Goal: Navigation & Orientation: Find specific page/section

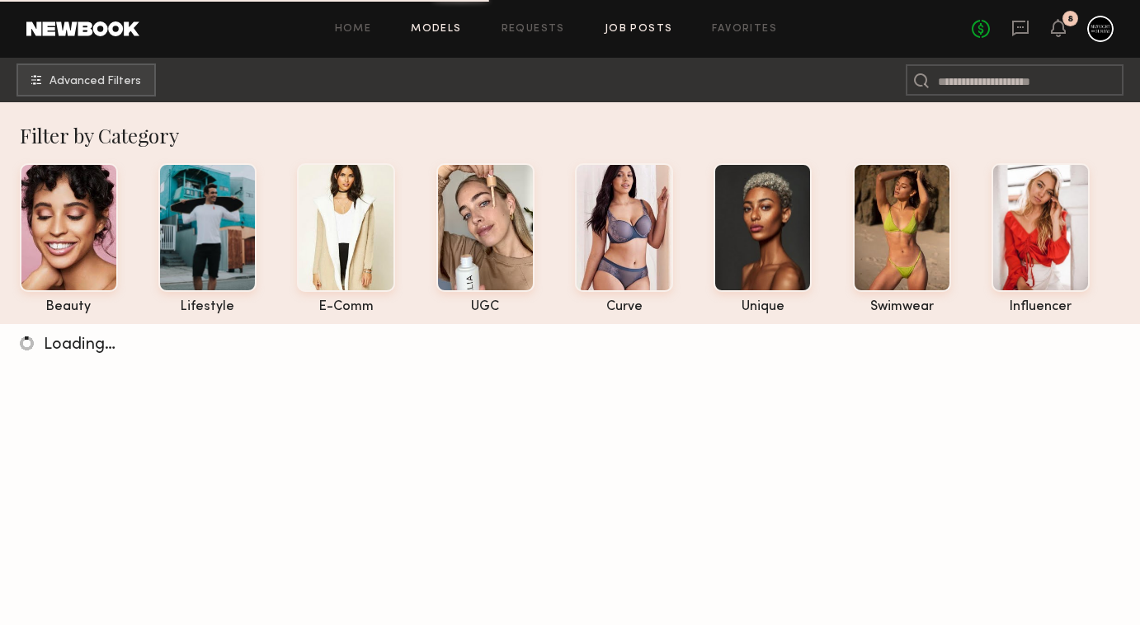
click at [645, 25] on link "Job Posts" at bounding box center [639, 29] width 68 height 11
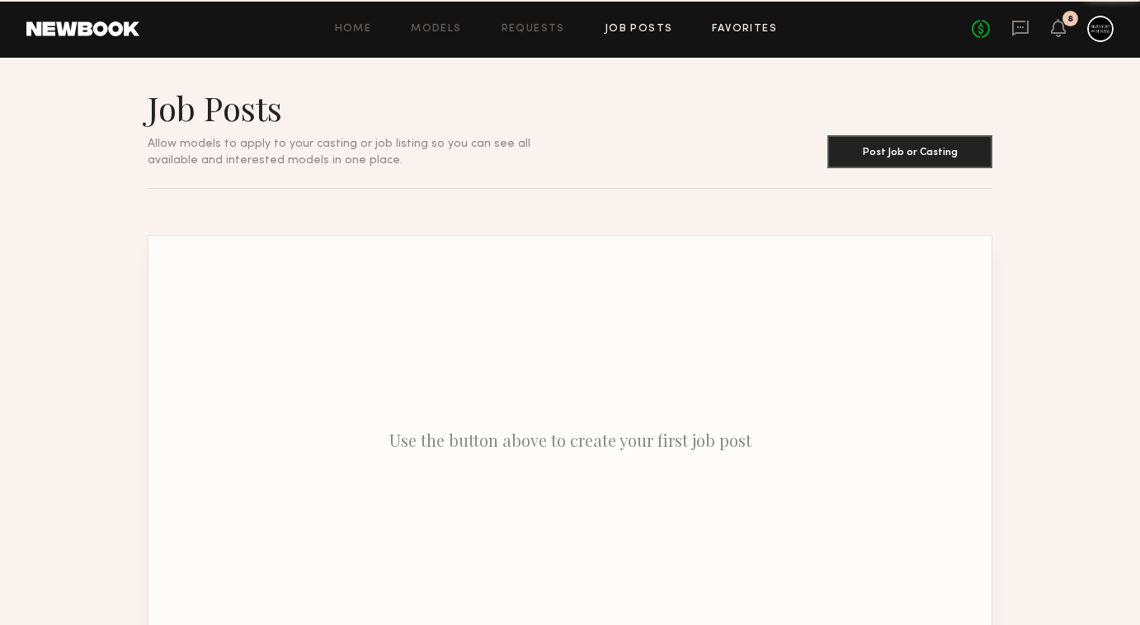
click at [737, 26] on link "Favorites" at bounding box center [744, 29] width 65 height 11
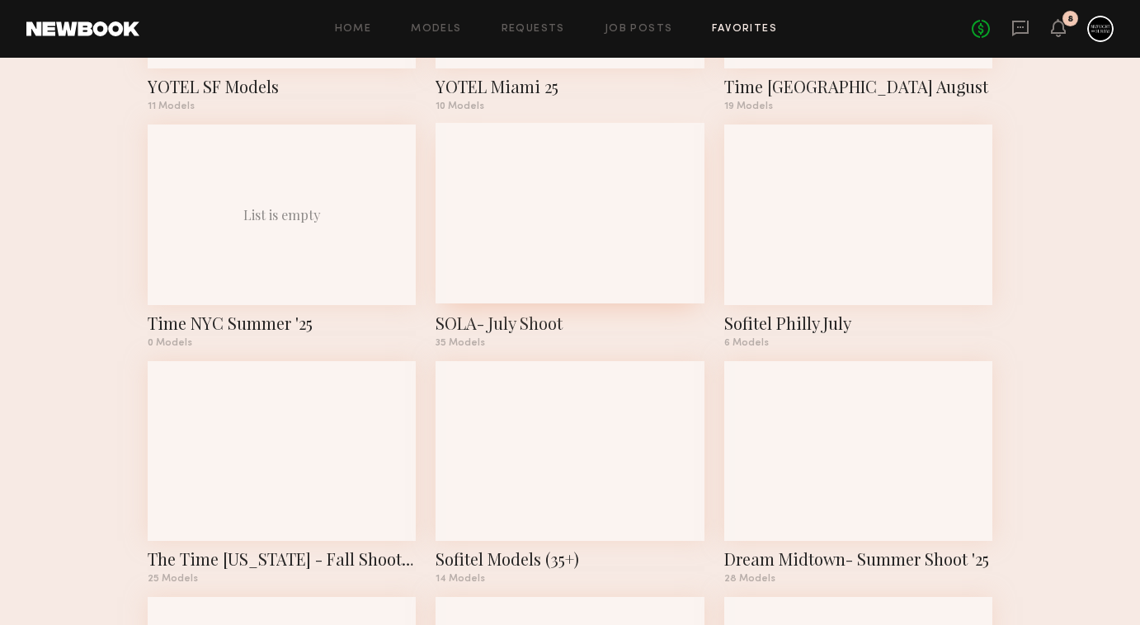
scroll to position [512, 0]
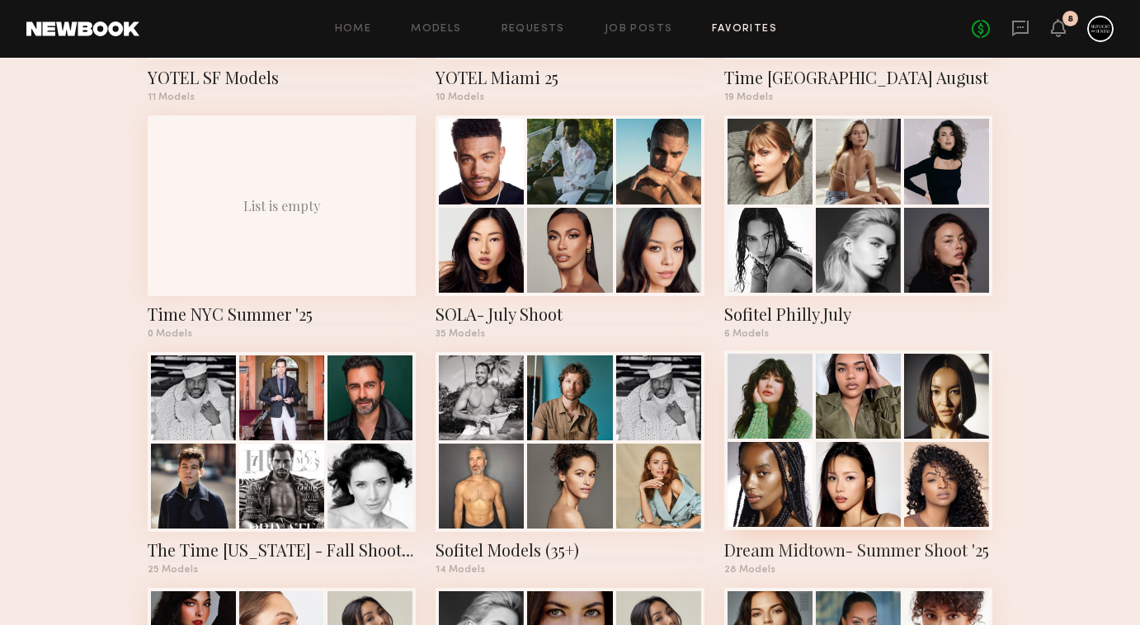
click at [848, 408] on div at bounding box center [858, 396] width 85 height 85
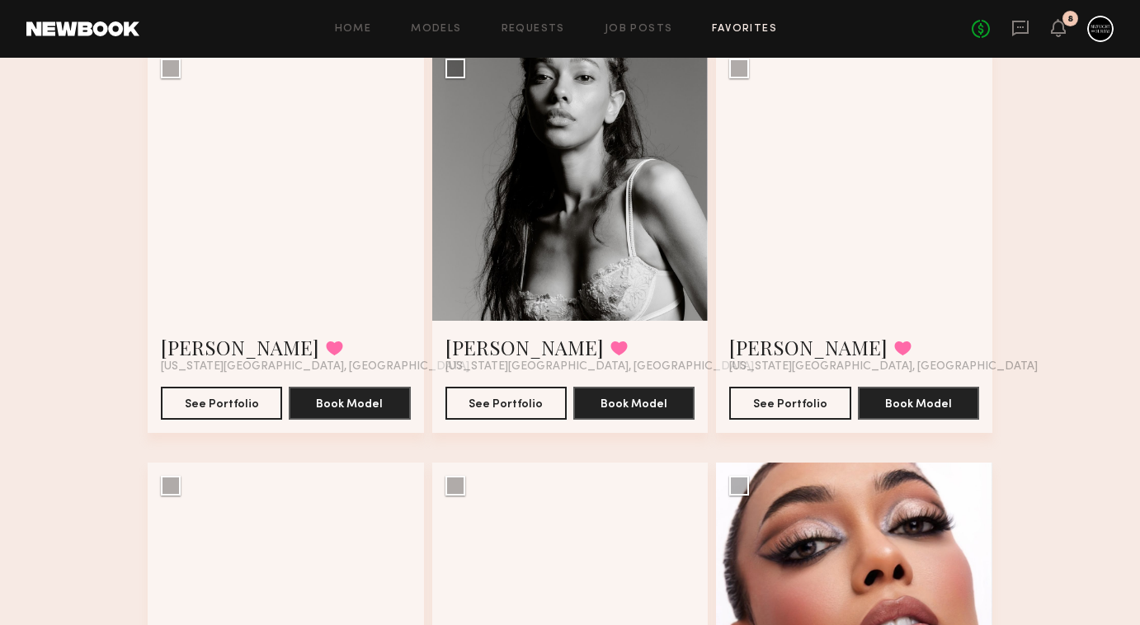
scroll to position [1408, 0]
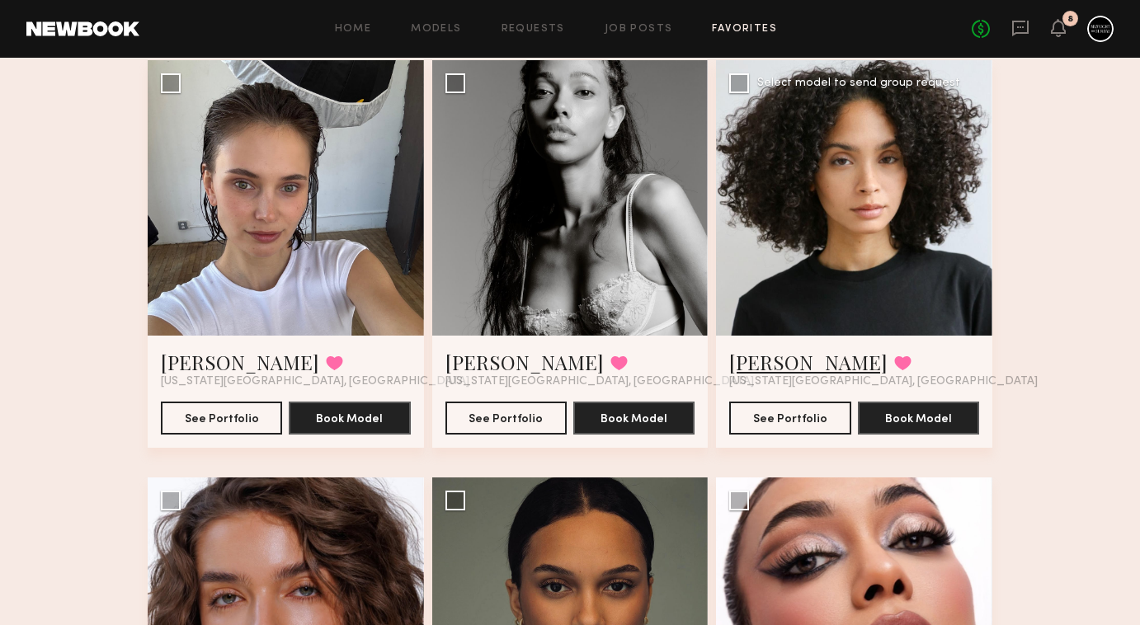
click at [802, 362] on link "[PERSON_NAME]" at bounding box center [808, 362] width 158 height 26
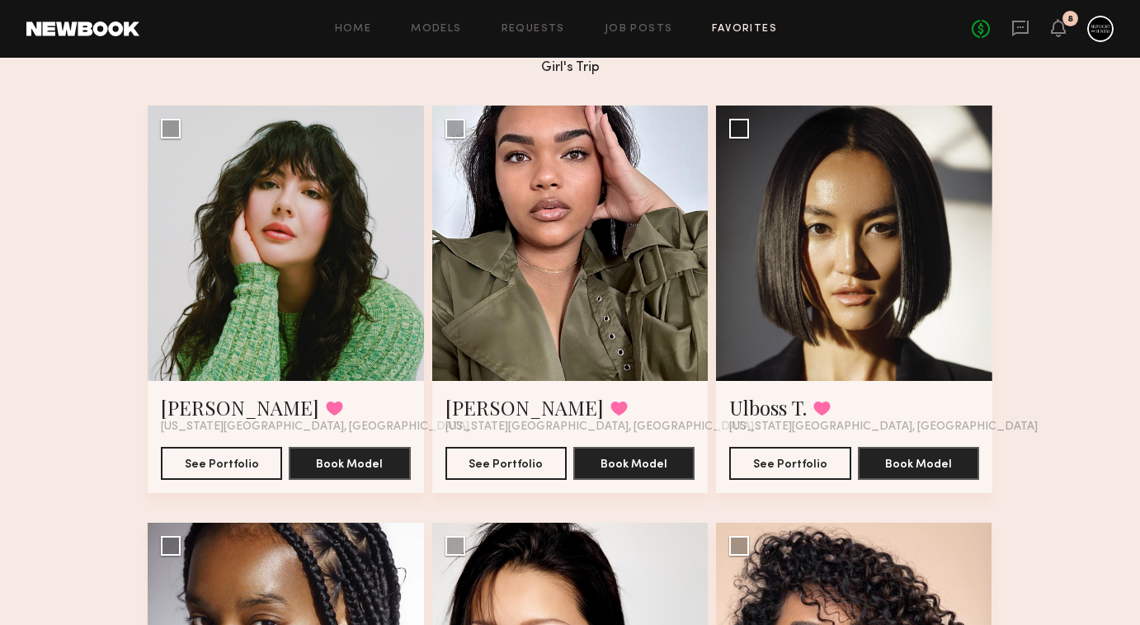
scroll to position [0, 0]
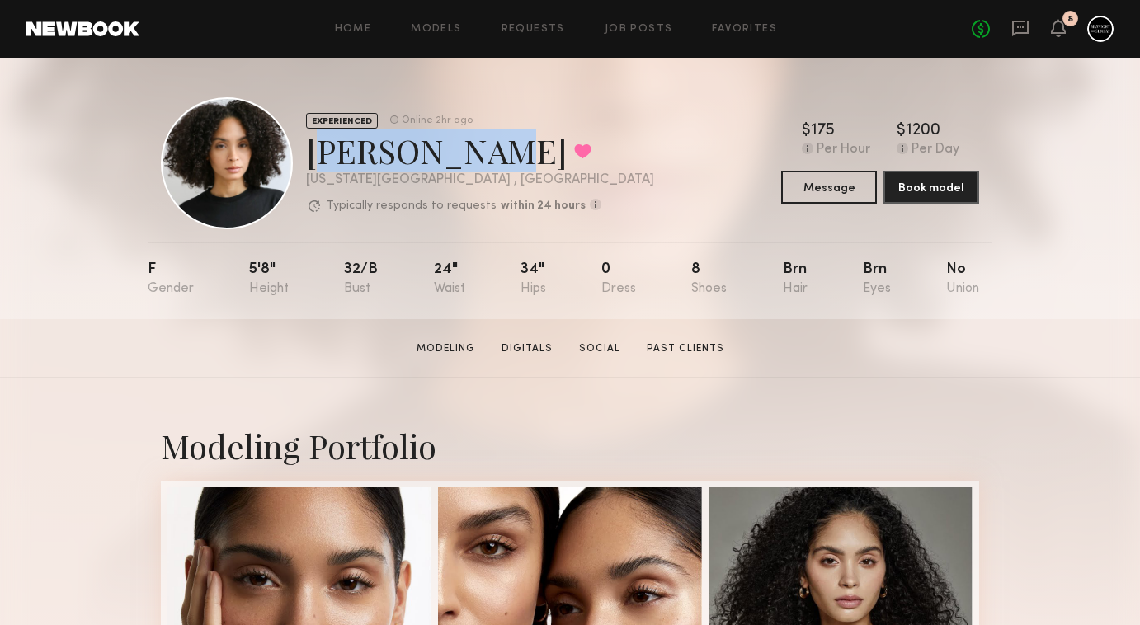
drag, startPoint x: 475, startPoint y: 155, endPoint x: 308, endPoint y: 158, distance: 167.5
click at [308, 158] on div "[PERSON_NAME] Favorited" at bounding box center [480, 151] width 348 height 44
copy div "[PERSON_NAME]"
